Goal: Book appointment/travel/reservation

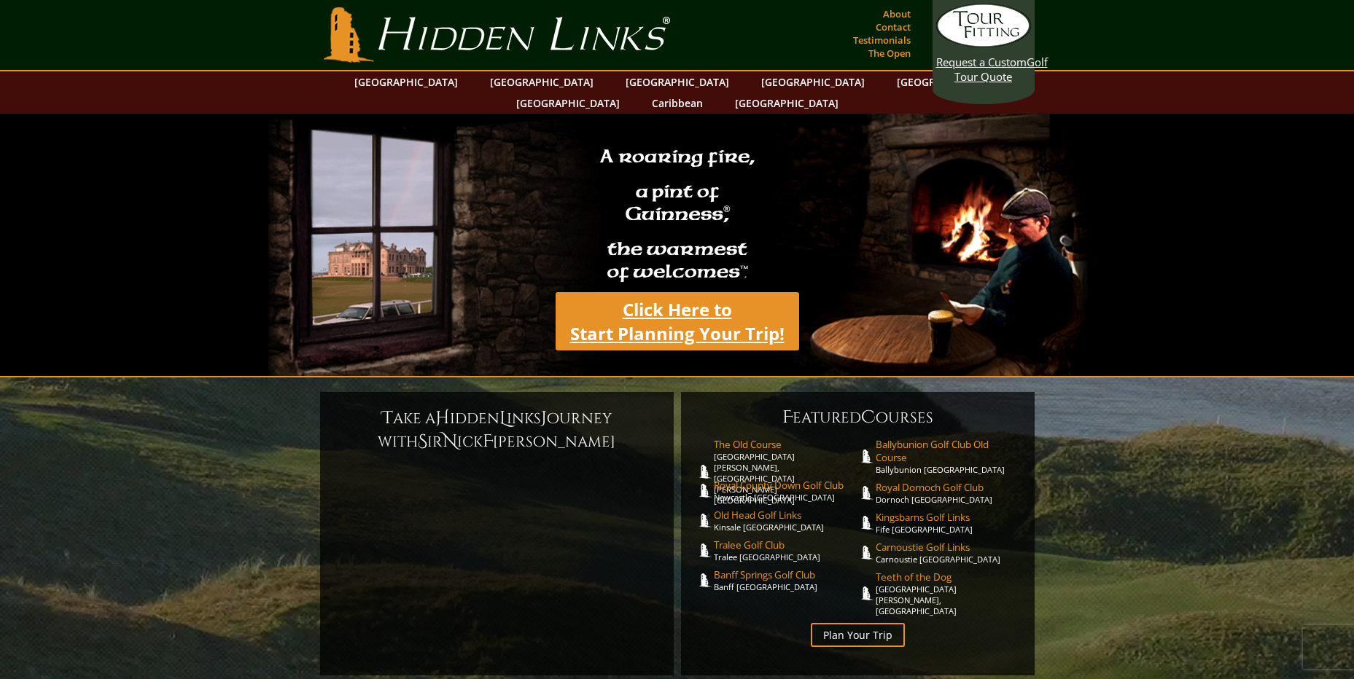
click at [689, 303] on link "Click Here to Start Planning Your Trip!" at bounding box center [676, 321] width 243 height 58
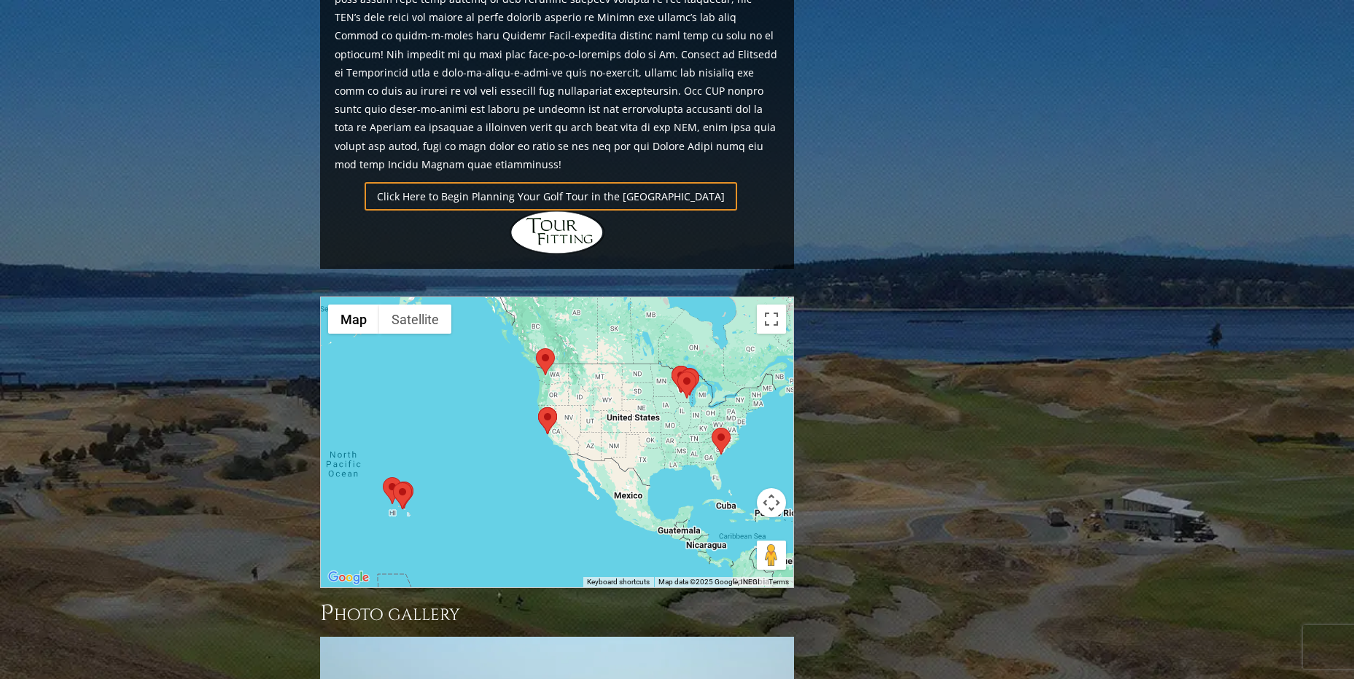
scroll to position [1020, 0]
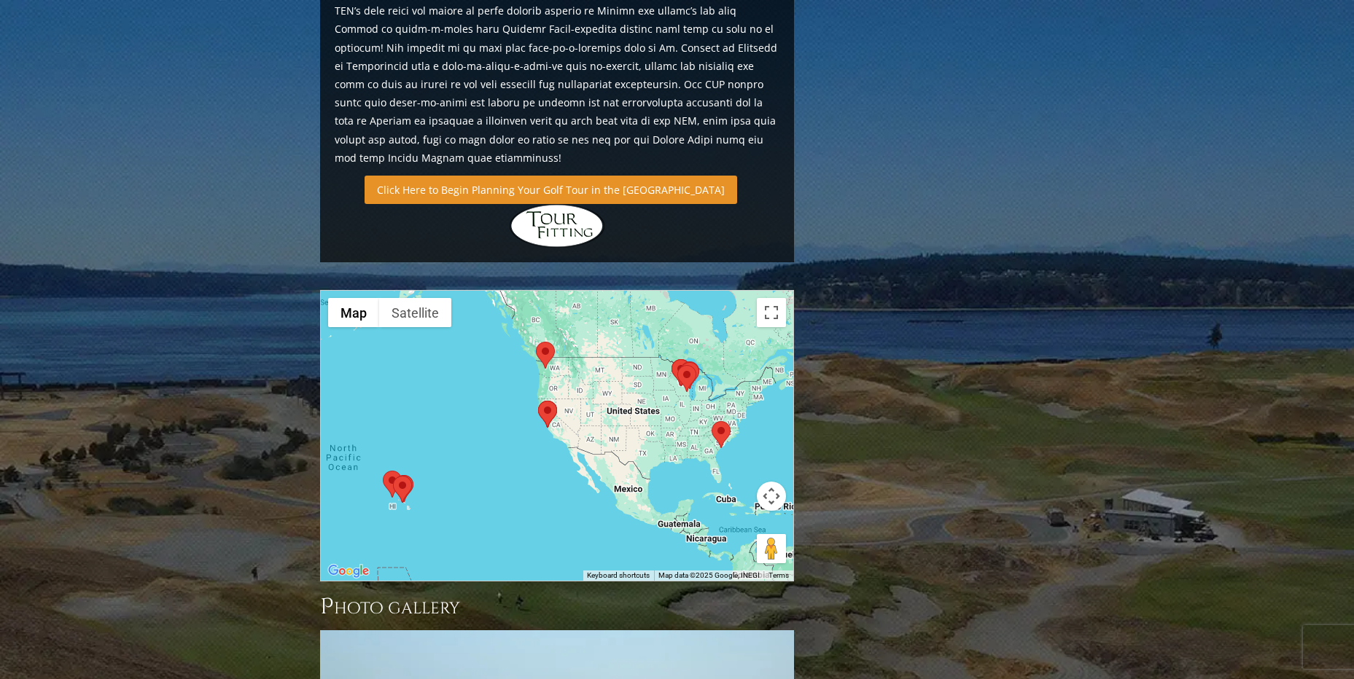
click at [473, 176] on link "Click Here to Begin Planning Your Golf Tour in the [GEOGRAPHIC_DATA]" at bounding box center [550, 190] width 372 height 28
